Goal: Task Accomplishment & Management: Use online tool/utility

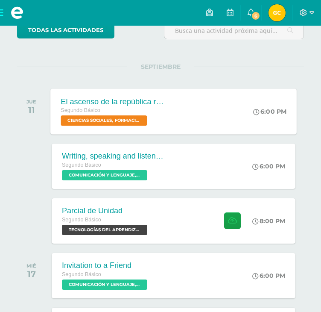
scroll to position [90, 0]
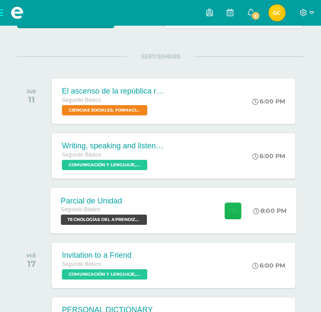
click at [231, 210] on icon at bounding box center [233, 210] width 9 height 7
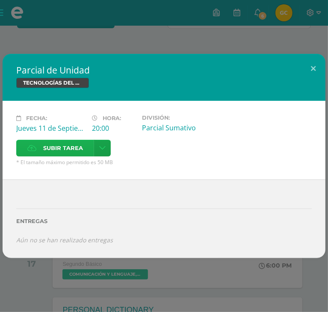
click at [83, 140] on span "Subir tarea" at bounding box center [63, 148] width 40 height 16
click at [0, 0] on input "Subir tarea" at bounding box center [0, 0] width 0 height 0
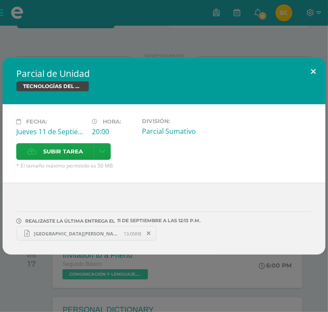
click at [315, 84] on button at bounding box center [313, 71] width 24 height 29
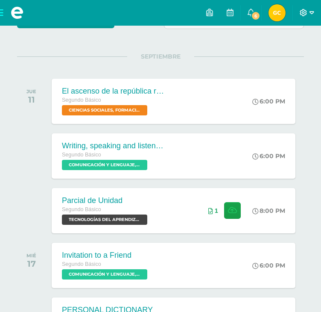
click at [311, 14] on icon at bounding box center [312, 13] width 5 height 8
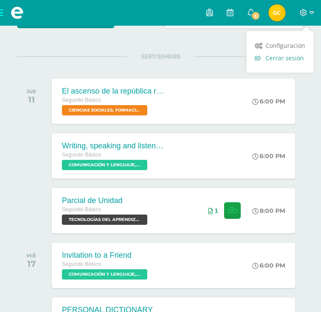
click at [296, 57] on span "Cerrar sesión" at bounding box center [285, 58] width 38 height 8
